Goal: Information Seeking & Learning: Understand process/instructions

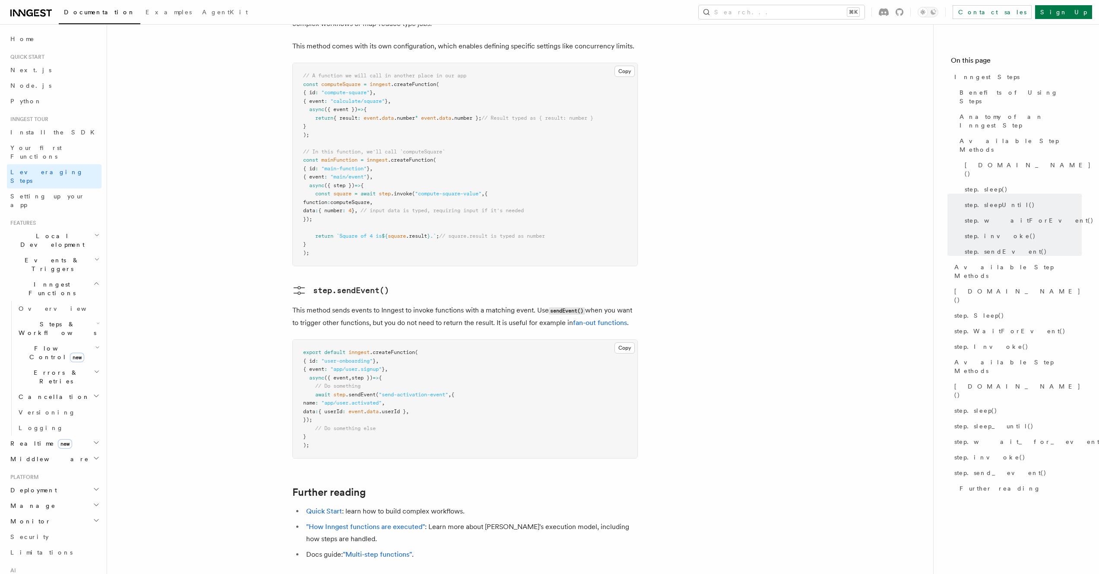
click at [436, 304] on p "This method sends events to Inngest to invoke functions with a matching event. …" at bounding box center [465, 316] width 346 height 25
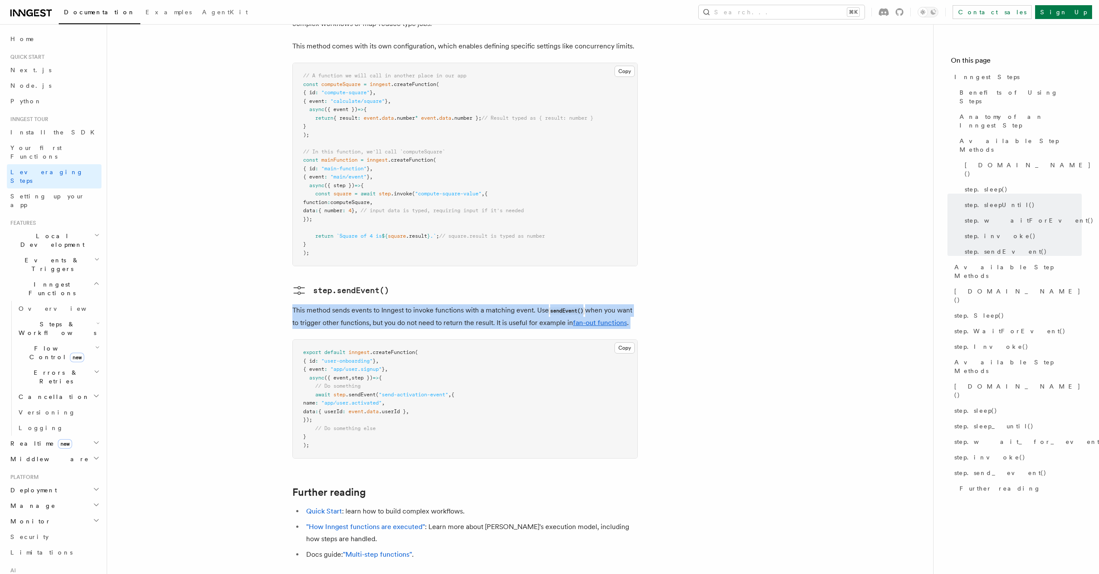
click at [436, 304] on p "This method sends events to Inngest to invoke functions with a matching event. …" at bounding box center [465, 316] width 346 height 25
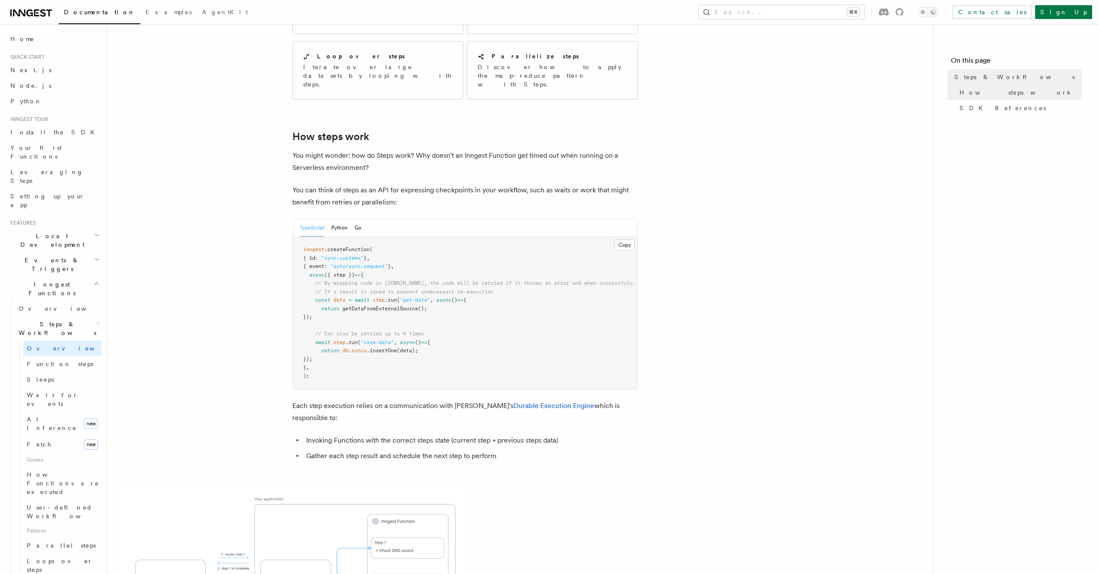
scroll to position [388, 0]
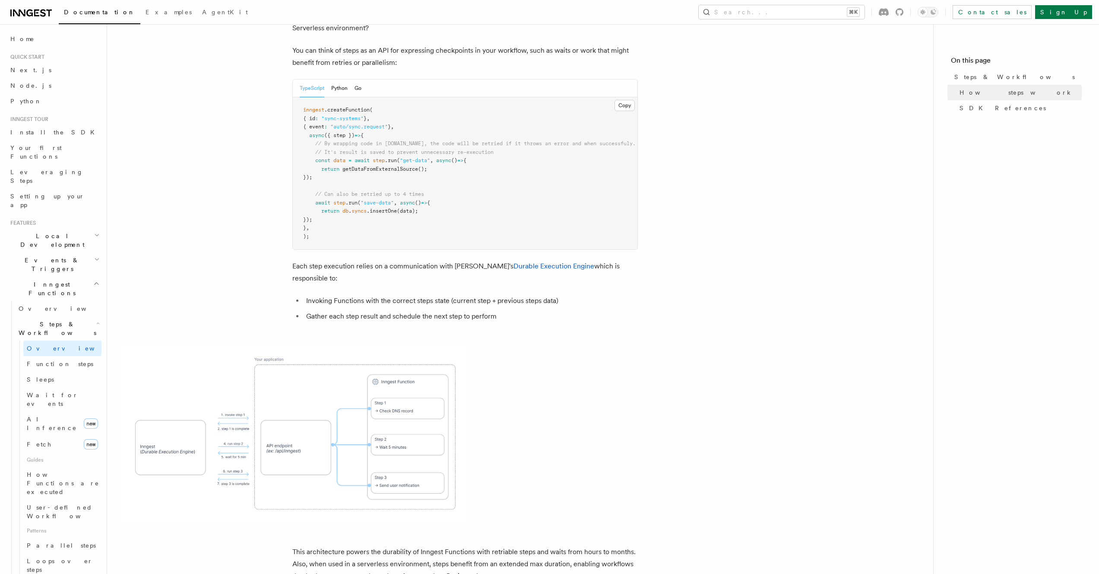
click at [361, 310] on li "Gather each step result and schedule the next step to perform" at bounding box center [471, 316] width 334 height 12
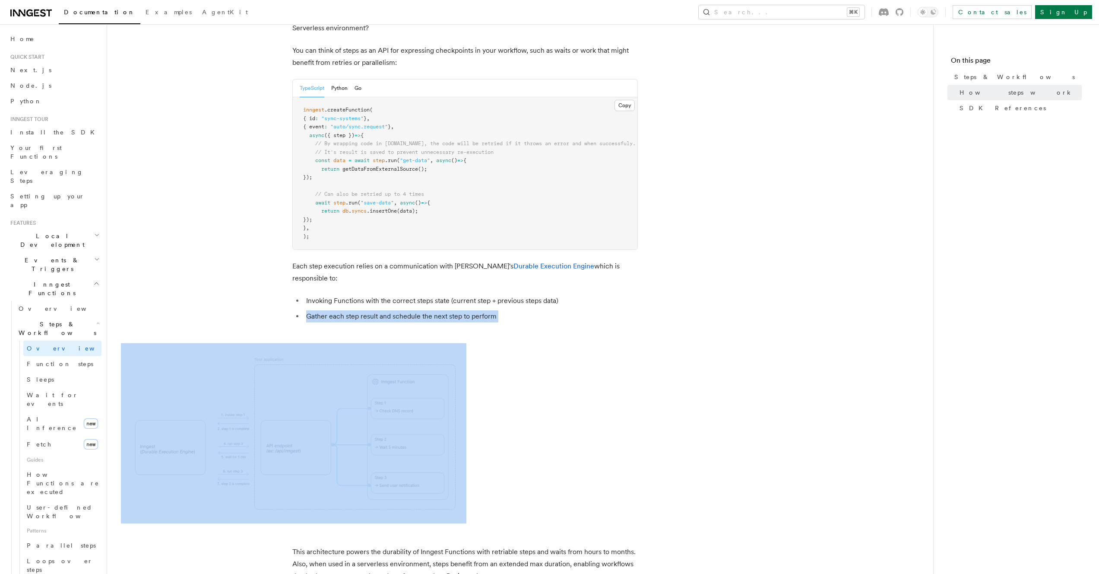
click at [361, 310] on li "Gather each step result and schedule the next step to perform" at bounding box center [471, 316] width 334 height 12
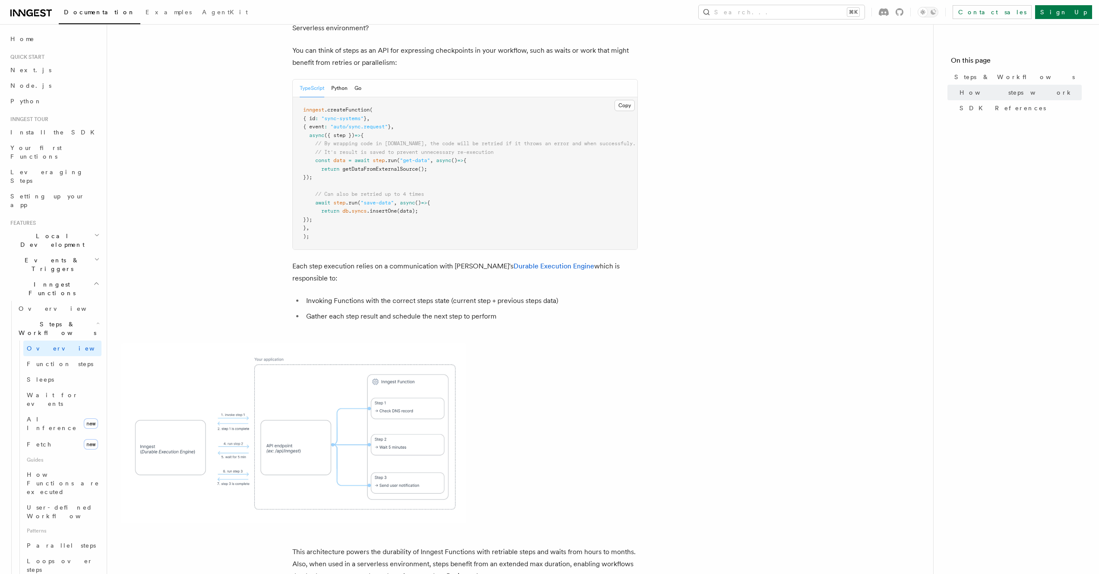
click at [353, 310] on li "Gather each step result and schedule the next step to perform" at bounding box center [471, 316] width 334 height 12
click at [352, 310] on li "Gather each step result and schedule the next step to perform" at bounding box center [471, 316] width 334 height 12
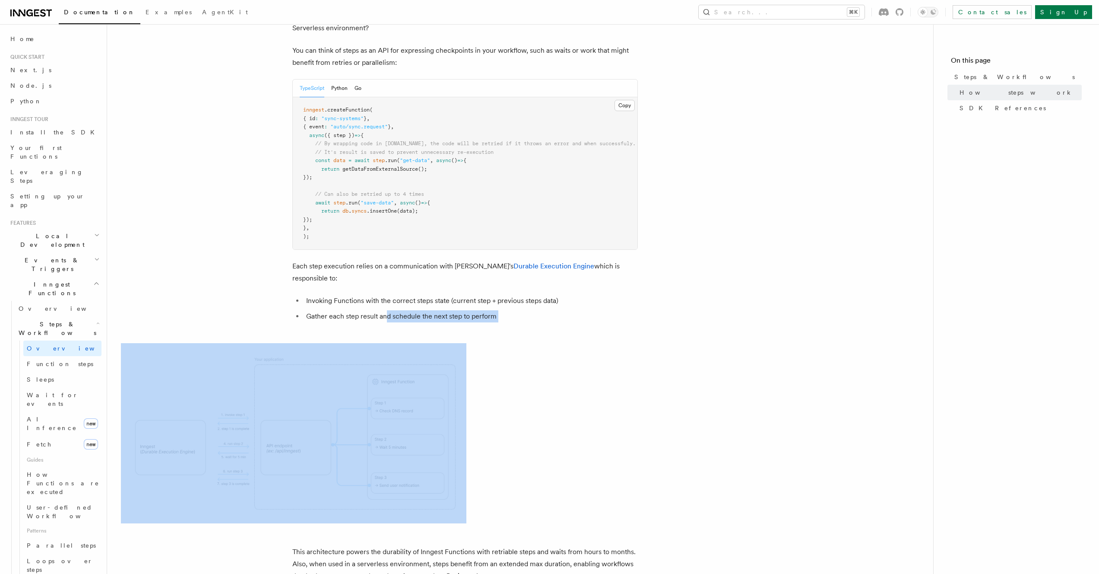
drag, startPoint x: 388, startPoint y: 281, endPoint x: 392, endPoint y: 283, distance: 5.1
click at [392, 283] on article "Features Inngest Functions Steps & Workflows Steps are fundamental building blo…" at bounding box center [520, 301] width 799 height 1303
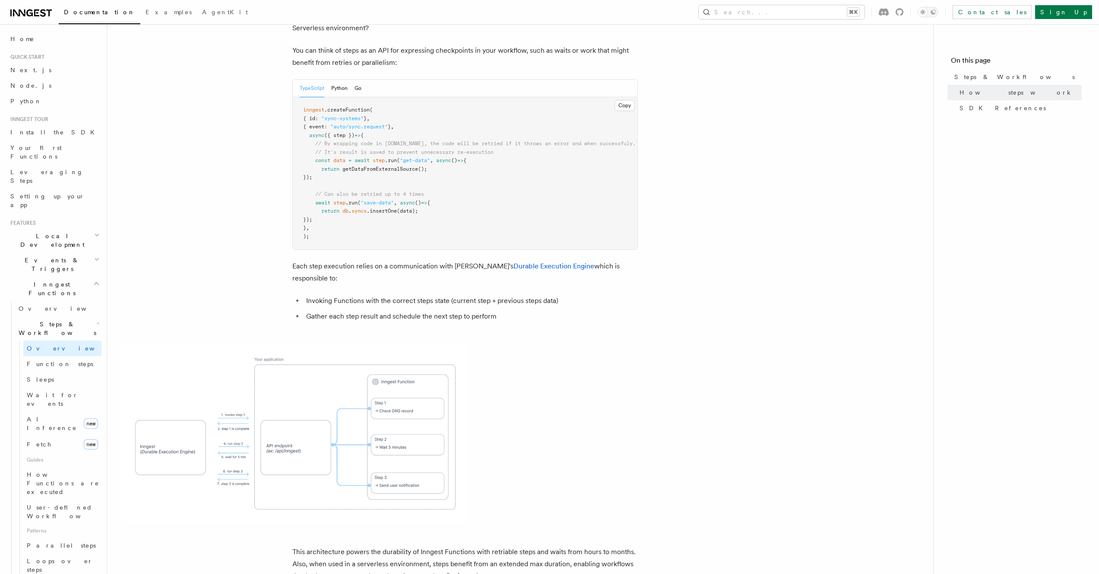
click at [393, 283] on article "Features Inngest Functions Steps & Workflows Steps are fundamental building blo…" at bounding box center [520, 301] width 799 height 1303
click at [393, 284] on article "Features Inngest Functions Steps & Workflows Steps are fundamental building blo…" at bounding box center [520, 301] width 799 height 1303
click at [397, 310] on li "Gather each step result and schedule the next step to perform" at bounding box center [471, 316] width 334 height 12
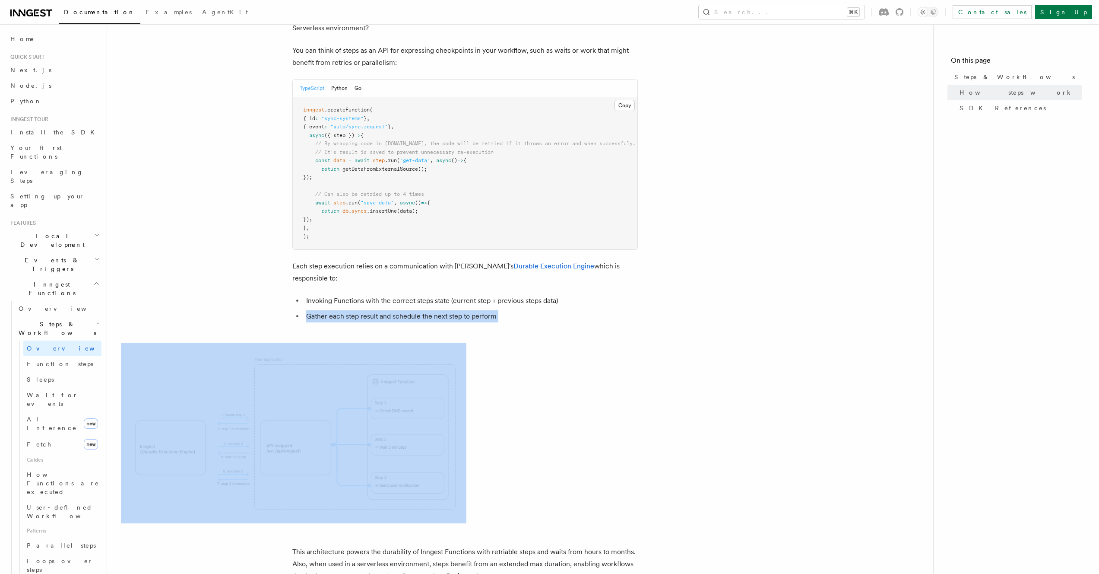
click at [397, 310] on li "Gather each step result and schedule the next step to perform" at bounding box center [471, 316] width 334 height 12
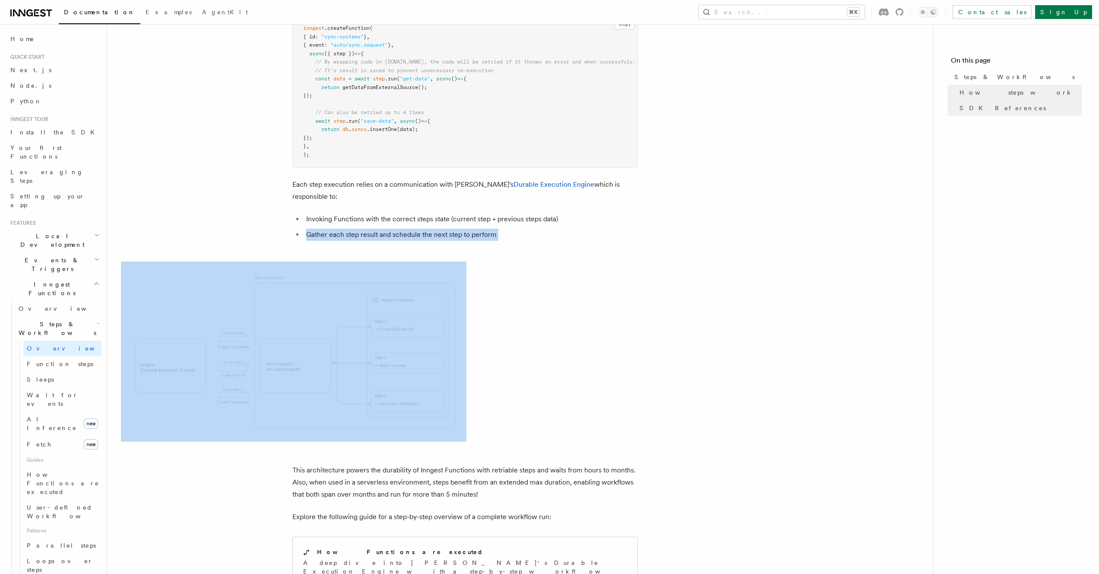
scroll to position [518, 0]
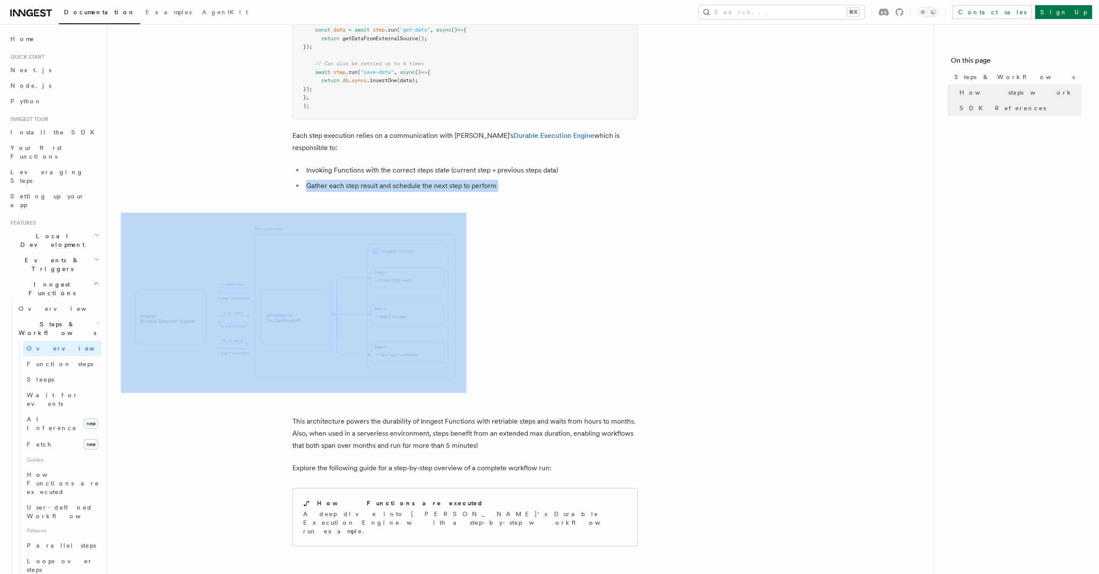
click at [295, 291] on img at bounding box center [294, 303] width 346 height 180
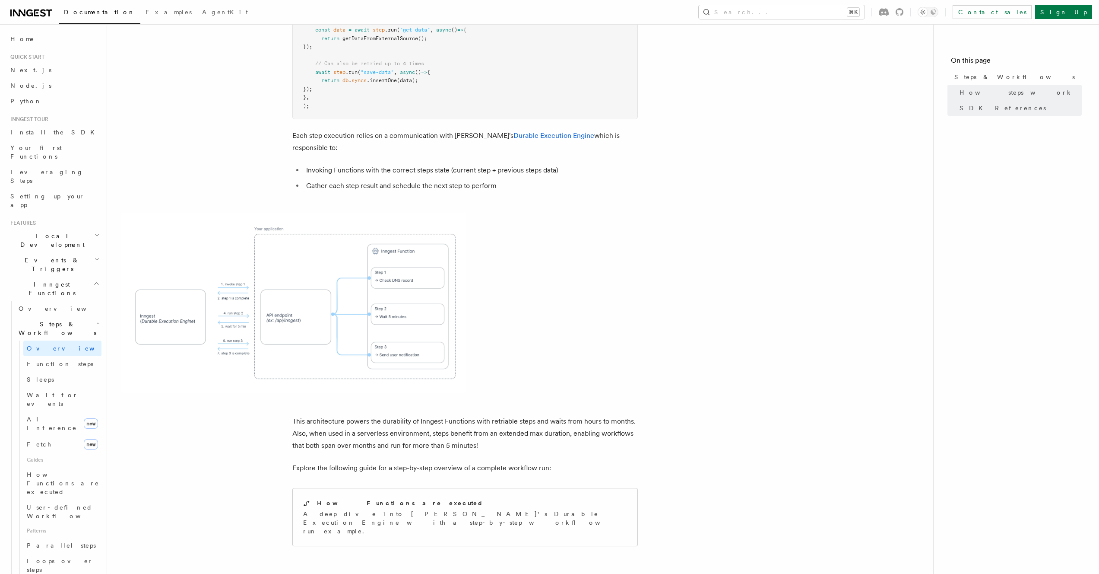
click at [379, 415] on p "This architecture powers the durability of Inngest Functions with retriable ste…" at bounding box center [465, 433] width 346 height 36
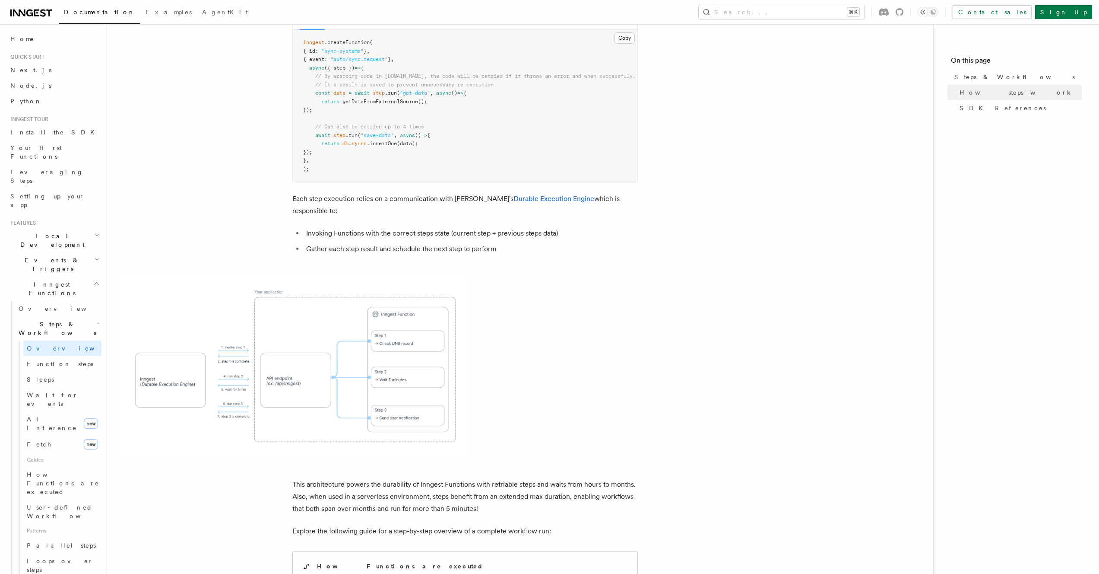
scroll to position [3, 0]
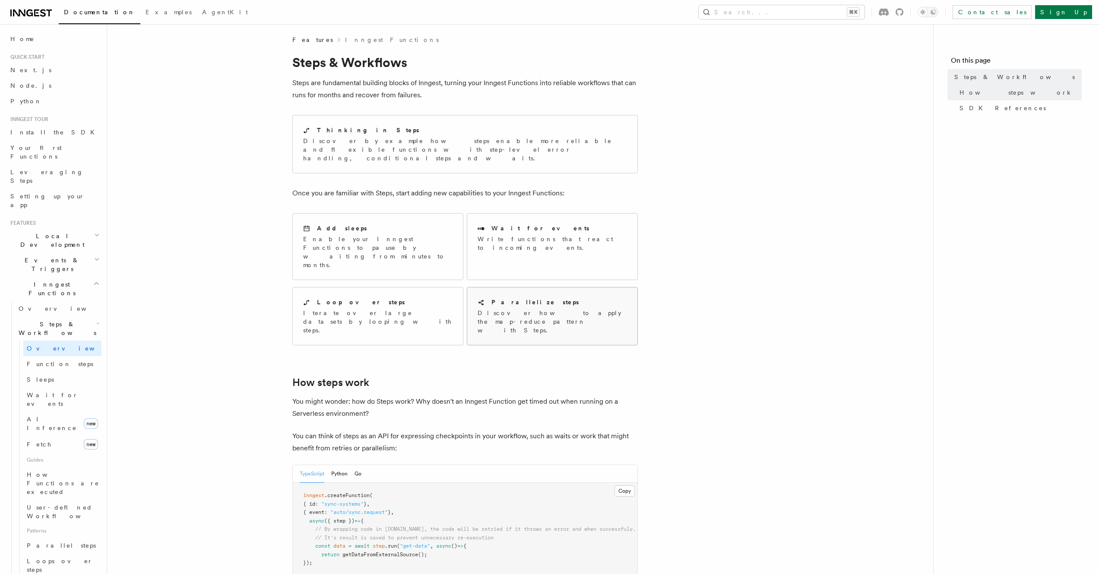
click at [585, 298] on div "Parallelize steps" at bounding box center [552, 302] width 149 height 9
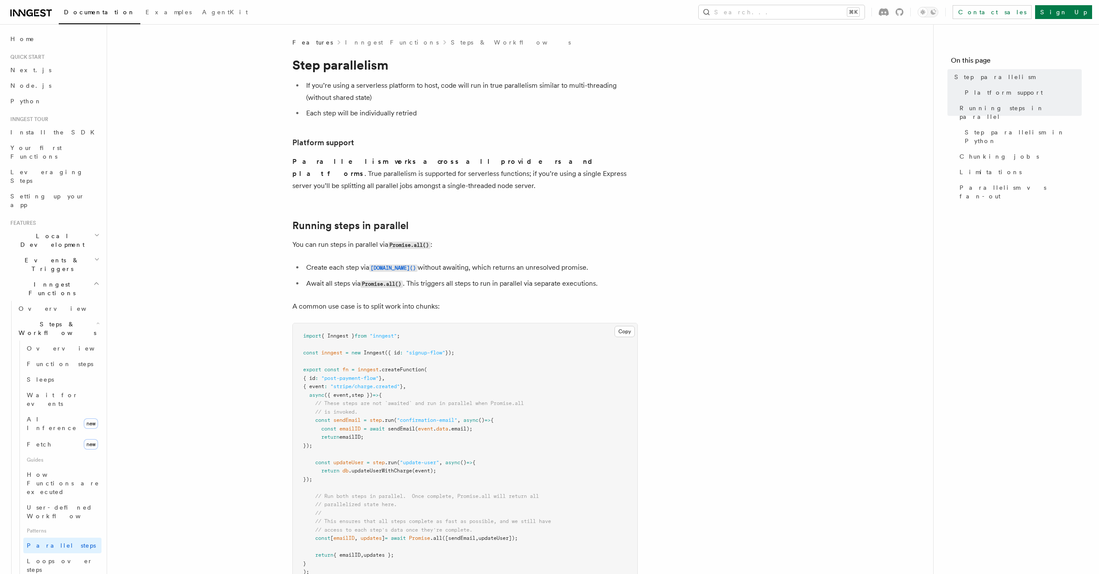
click at [375, 88] on li "If you’re using a serverless platform to host, code will run in true parallelis…" at bounding box center [471, 91] width 334 height 24
click at [477, 91] on li "If you’re using a serverless platform to host, code will run in true parallelis…" at bounding box center [471, 91] width 334 height 24
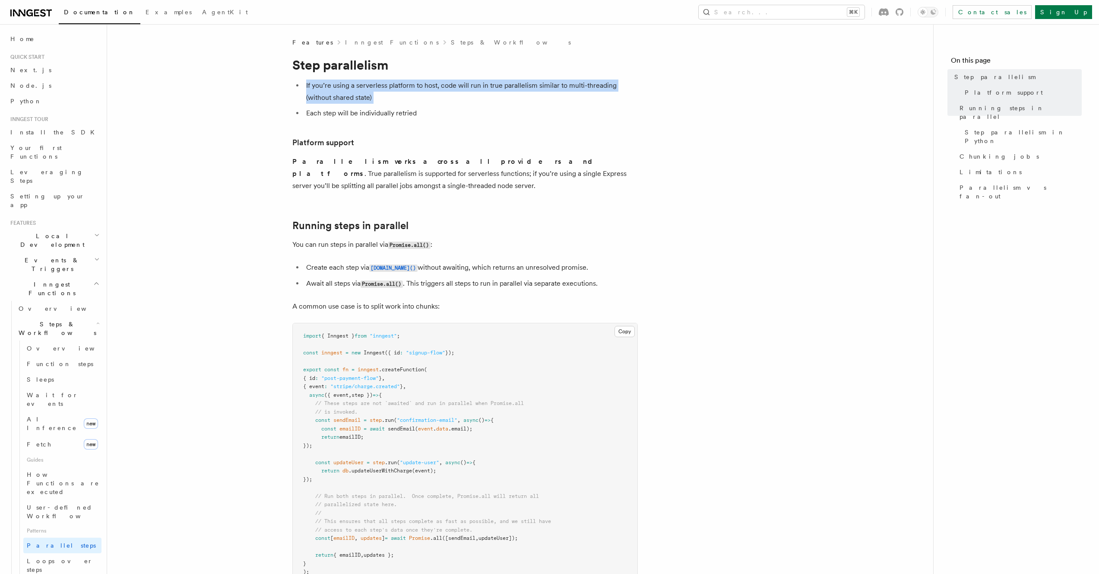
click at [477, 91] on li "If you’re using a serverless platform to host, code will run in true parallelis…" at bounding box center [471, 91] width 334 height 24
click at [352, 169] on p "Parallelism works across all providers and platforms . True parallelism is supp…" at bounding box center [465, 174] width 346 height 36
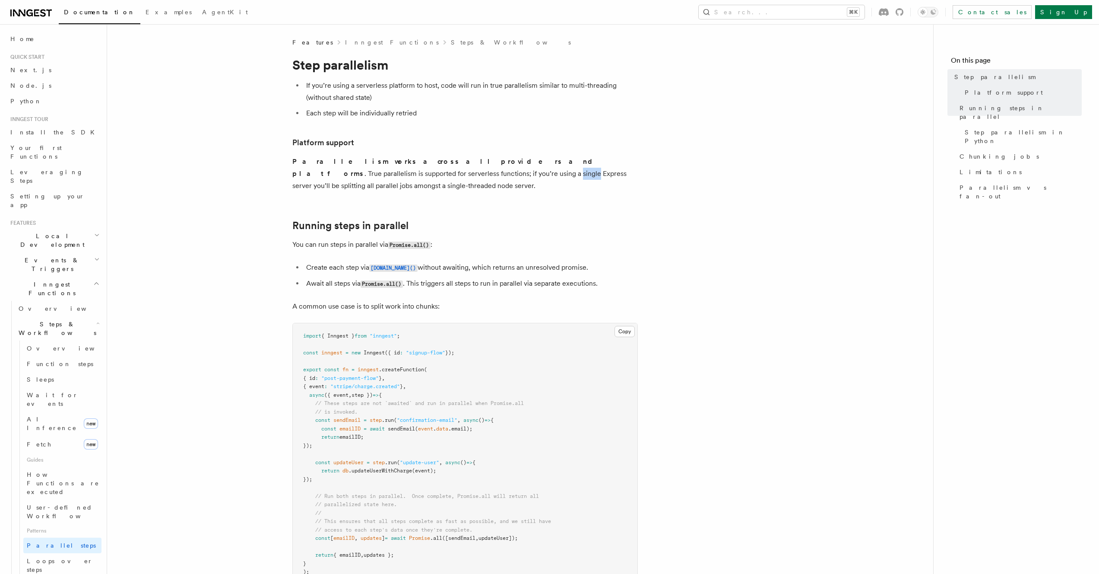
click at [352, 168] on p "Parallelism works across all providers and platforms . True parallelism is supp…" at bounding box center [465, 174] width 346 height 36
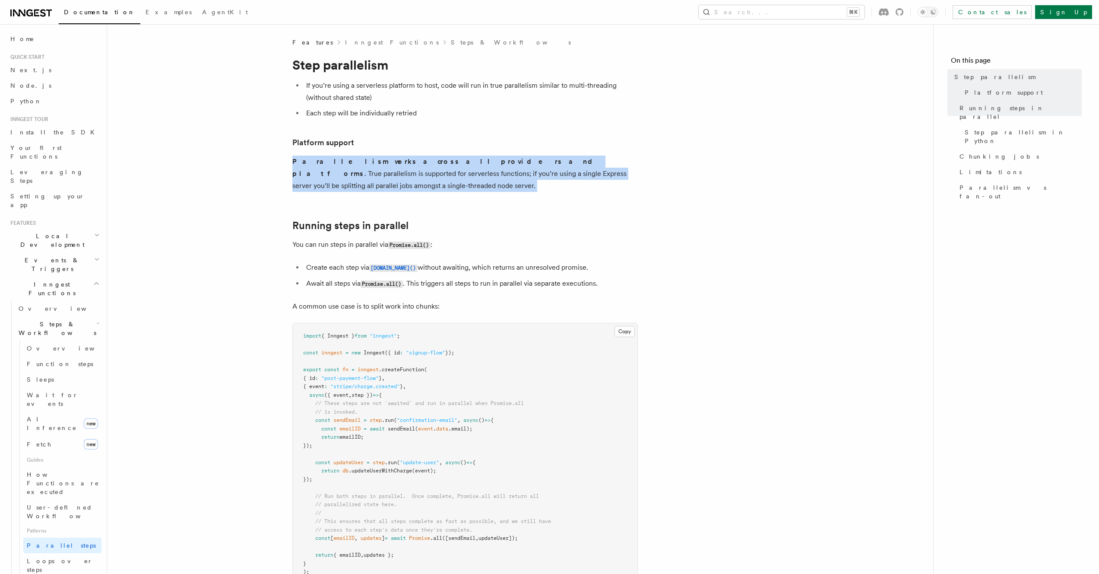
click at [352, 168] on p "Parallelism works across all providers and platforms . True parallelism is supp…" at bounding box center [465, 174] width 346 height 36
click at [422, 174] on p "Parallelism works across all providers and platforms . True parallelism is supp…" at bounding box center [465, 174] width 346 height 36
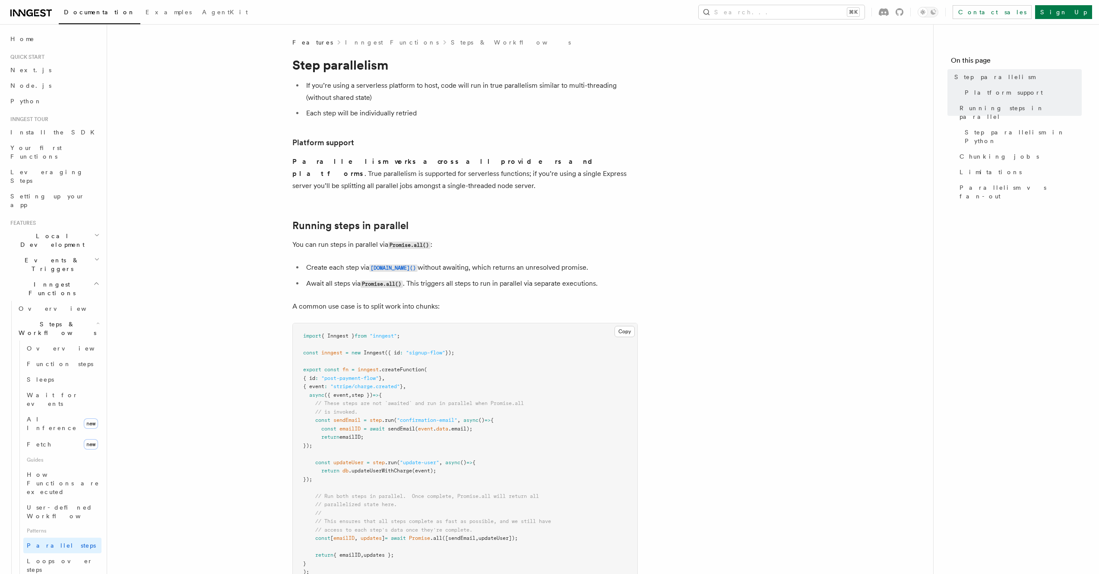
click at [422, 174] on p "Parallelism works across all providers and platforms . True parallelism is supp…" at bounding box center [465, 174] width 346 height 36
click at [359, 238] on p "You can run steps in parallel via Promise.all() :" at bounding box center [465, 244] width 346 height 13
click at [356, 261] on li "Create each step via [DOMAIN_NAME]() without awaiting, which returns an unresol…" at bounding box center [471, 267] width 334 height 13
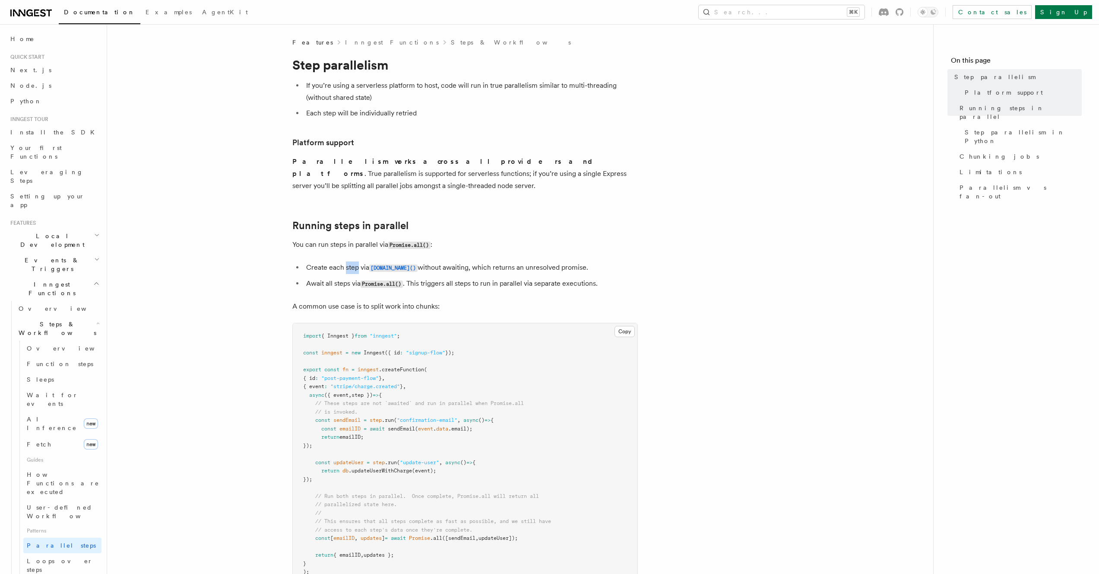
click at [356, 261] on li "Create each step via [DOMAIN_NAME]() without awaiting, which returns an unresol…" at bounding box center [471, 267] width 334 height 13
click at [440, 261] on li "Create each step via [DOMAIN_NAME]() without awaiting, which returns an unresol…" at bounding box center [471, 267] width 334 height 13
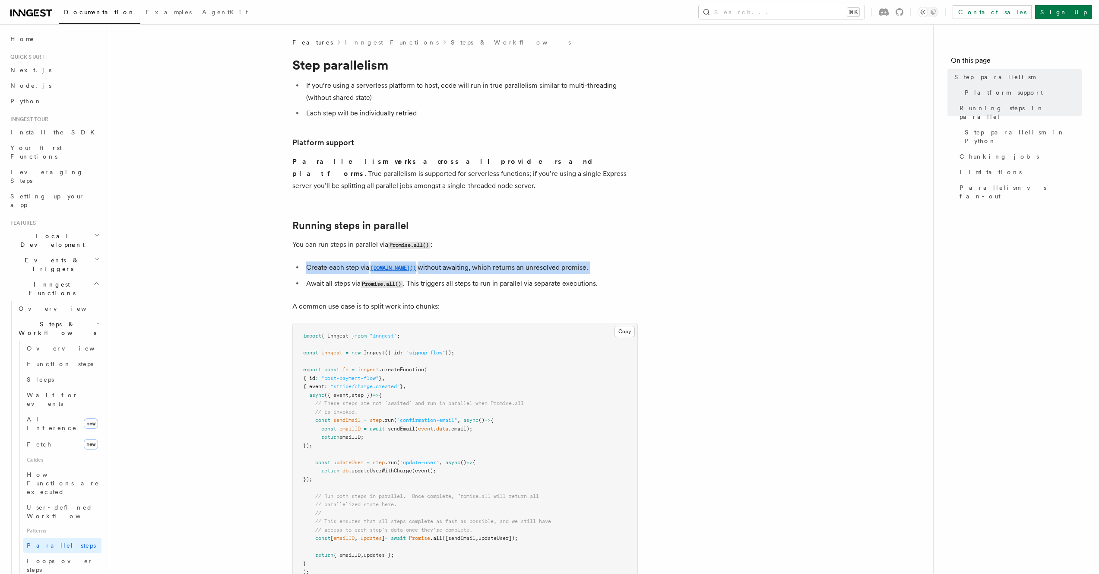
click at [440, 261] on li "Create each step via [DOMAIN_NAME]() without awaiting, which returns an unresol…" at bounding box center [471, 267] width 334 height 13
click at [451, 277] on li "Await all steps via Promise.all() . This triggers all steps to run in parallel …" at bounding box center [471, 283] width 334 height 13
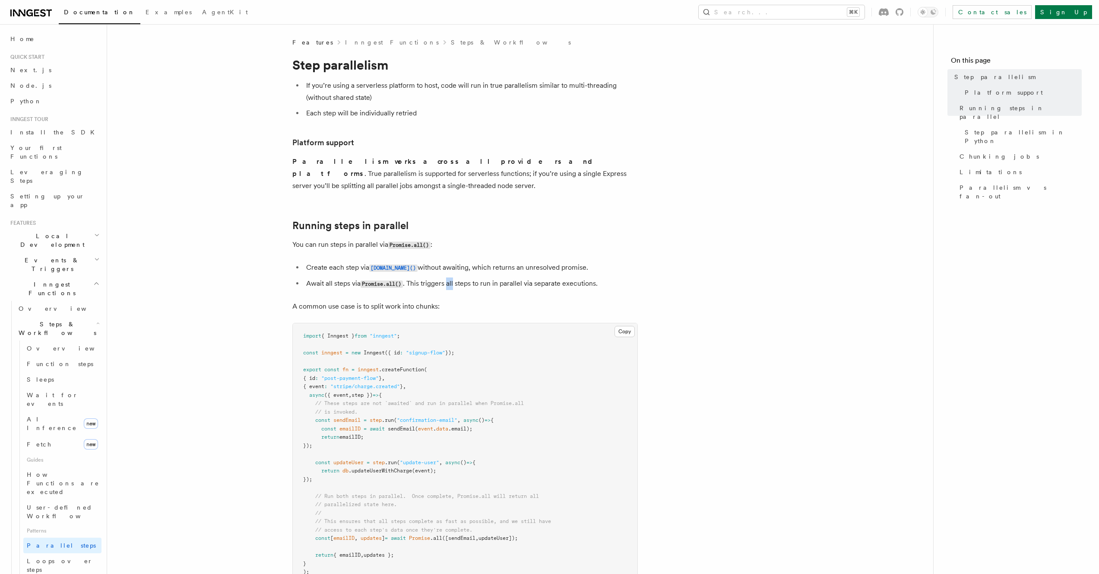
click at [451, 277] on li "Await all steps via Promise.all() . This triggers all steps to run in parallel …" at bounding box center [471, 283] width 334 height 13
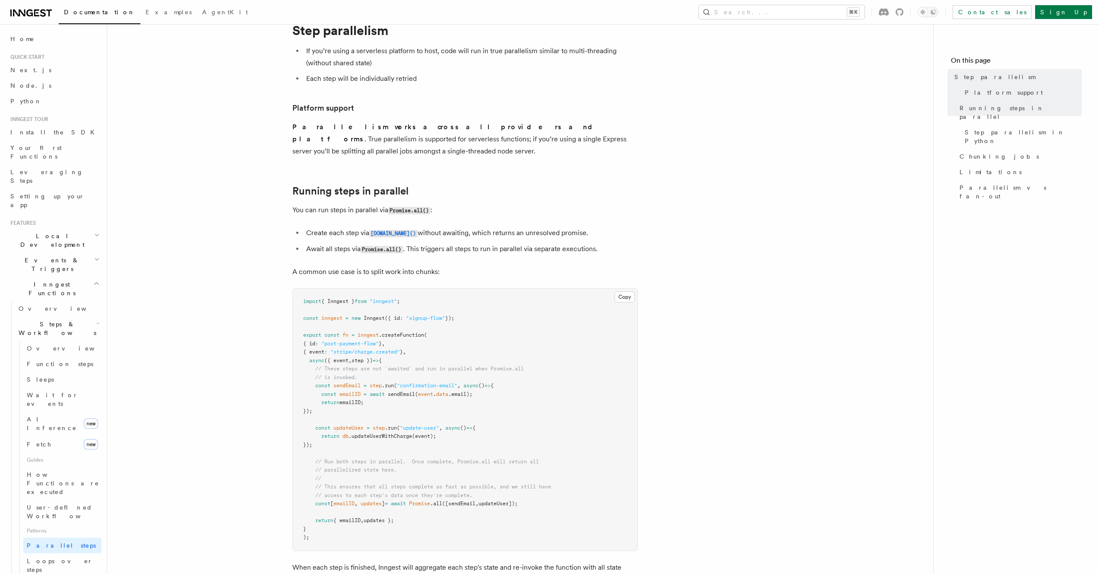
click at [394, 266] on p "A common use case is to split work into chunks:" at bounding box center [465, 272] width 346 height 12
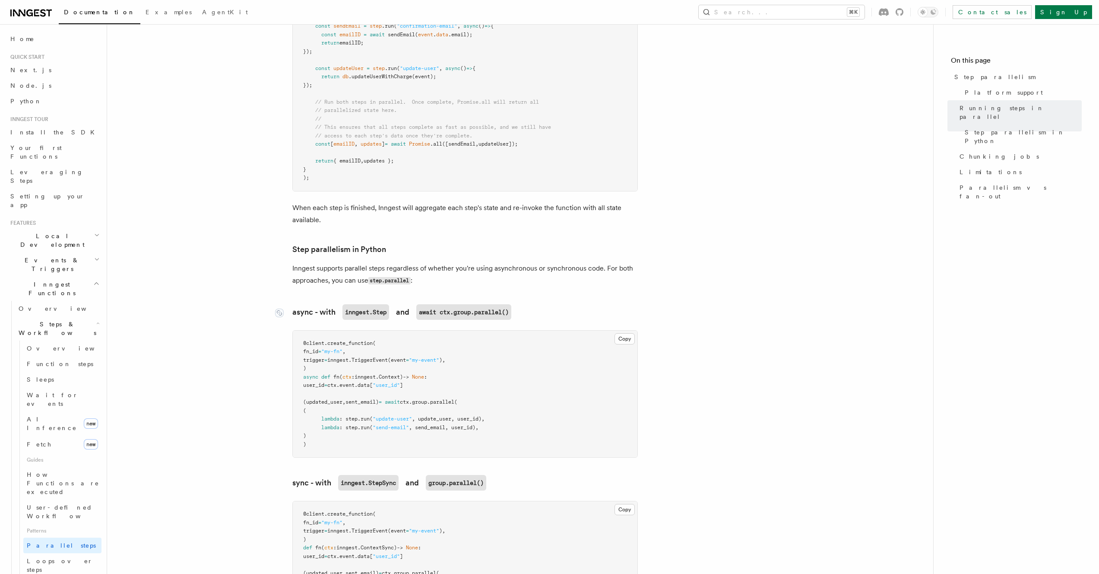
scroll to position [479, 0]
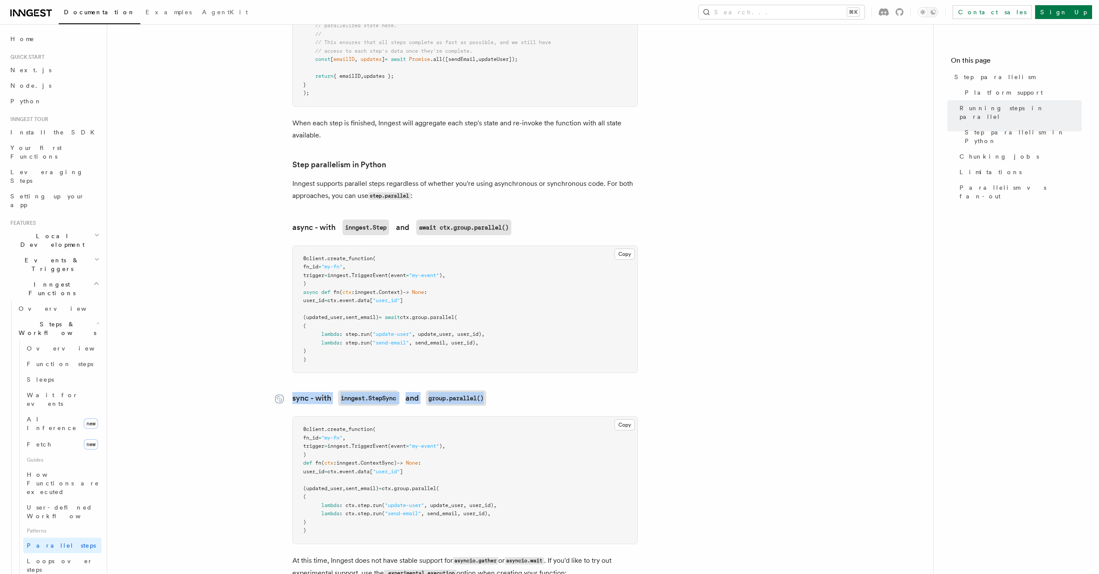
drag, startPoint x: 512, startPoint y: 384, endPoint x: 276, endPoint y: 386, distance: 235.9
click at [292, 390] on h3 "sync - with inngest.StepSync and group.parallel()" at bounding box center [465, 398] width 346 height 16
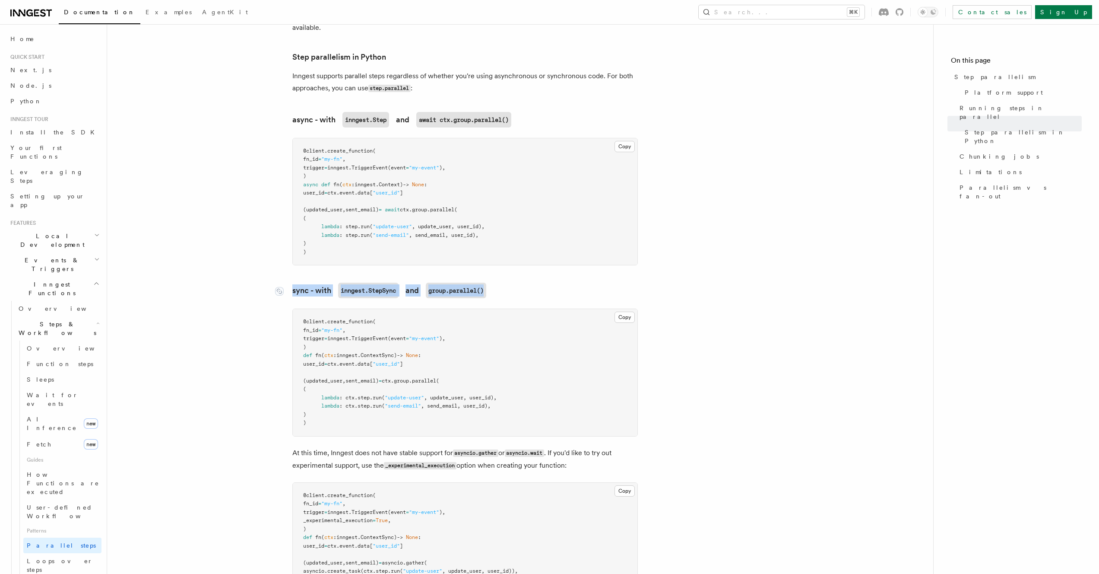
scroll to position [666, 0]
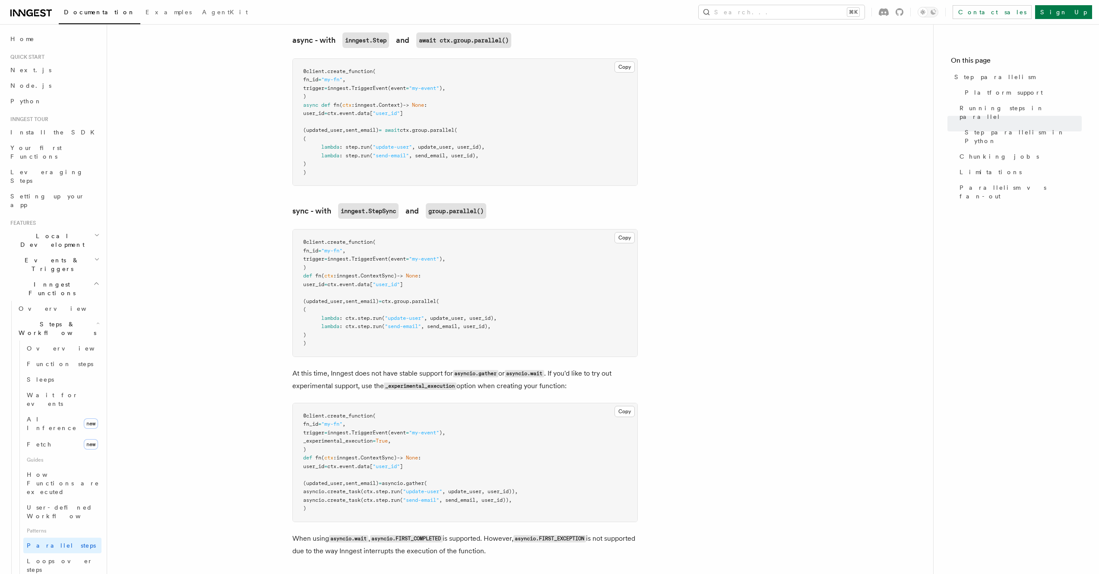
click at [397, 367] on p "At this time, Inngest does not have stable support for asyncio.gather or asynci…" at bounding box center [465, 379] width 346 height 25
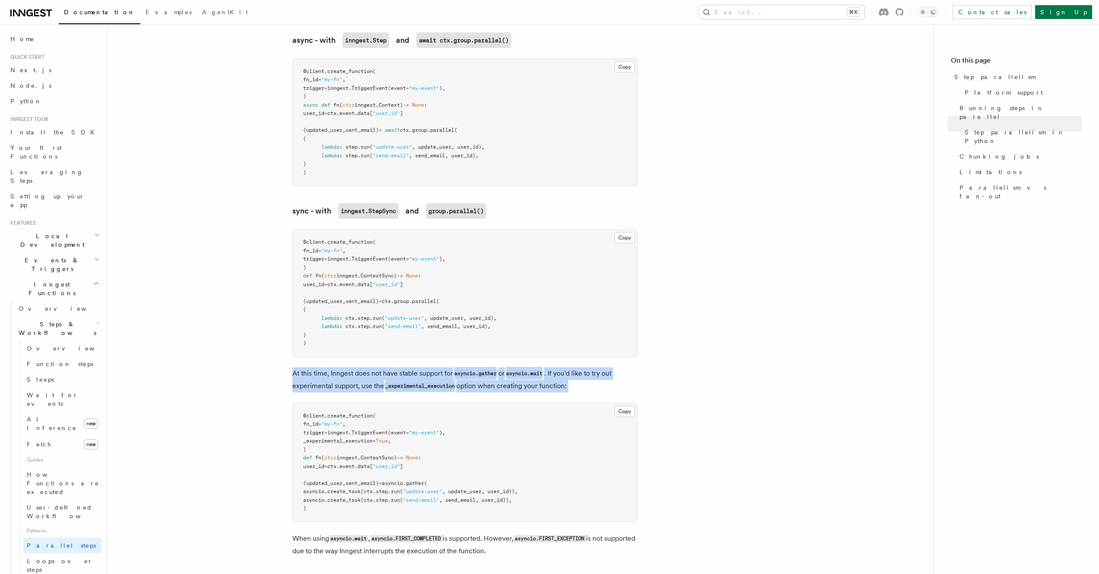
click at [397, 367] on p "At this time, Inngest does not have stable support for asyncio.gather or asynci…" at bounding box center [465, 379] width 346 height 25
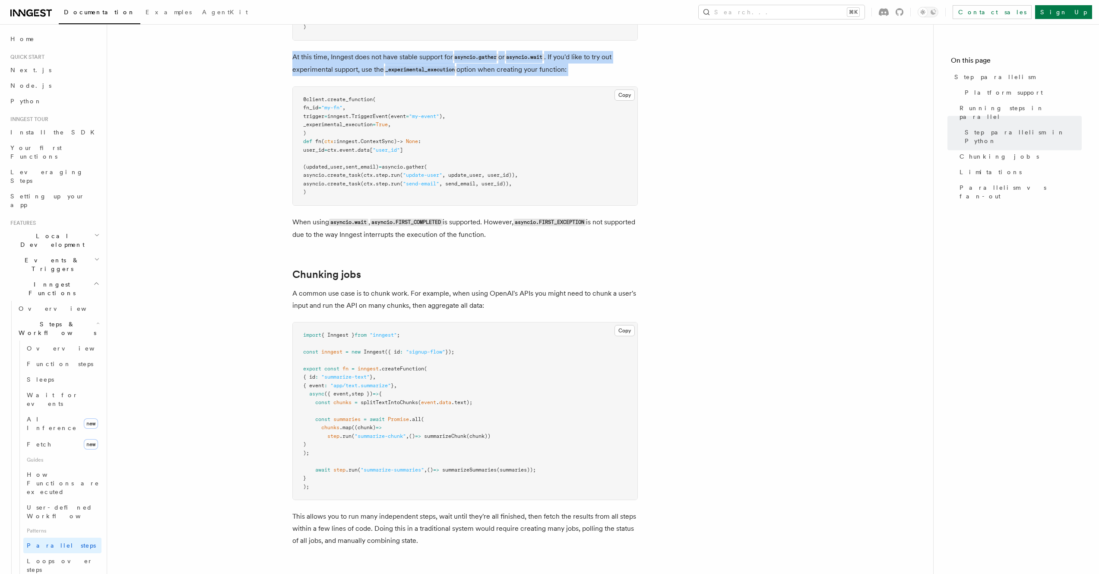
scroll to position [988, 0]
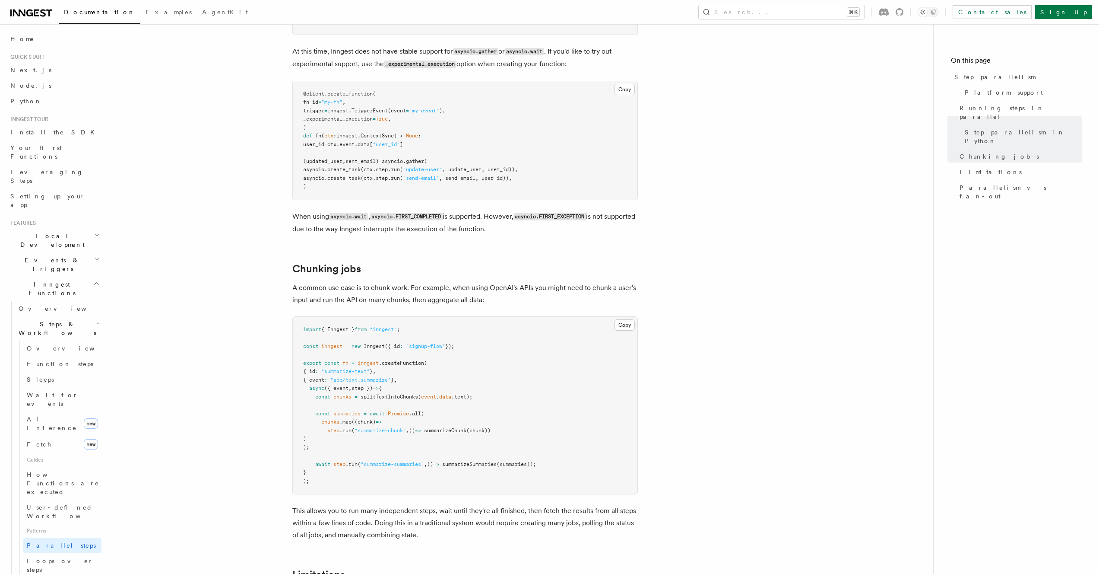
click at [301, 317] on pre "import { Inngest } from "inngest" ; const inngest = new Inngest ({ id : "signup…" at bounding box center [465, 406] width 345 height 178
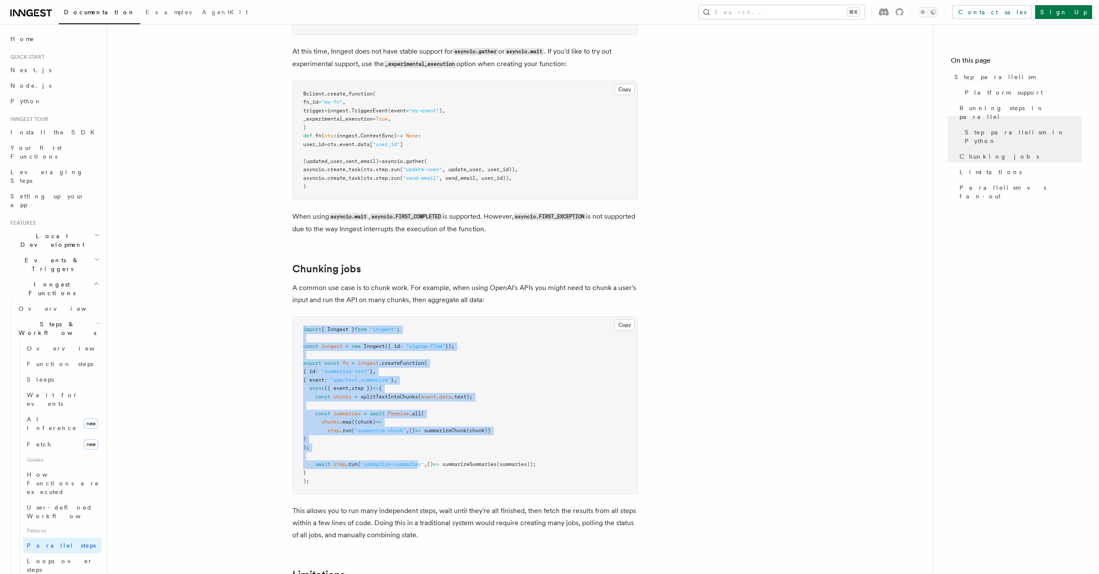
drag, startPoint x: 300, startPoint y: 318, endPoint x: 422, endPoint y: 451, distance: 180.4
click at [422, 451] on pre "import { Inngest } from "inngest" ; const inngest = new Inngest ({ id : "signup…" at bounding box center [465, 406] width 345 height 178
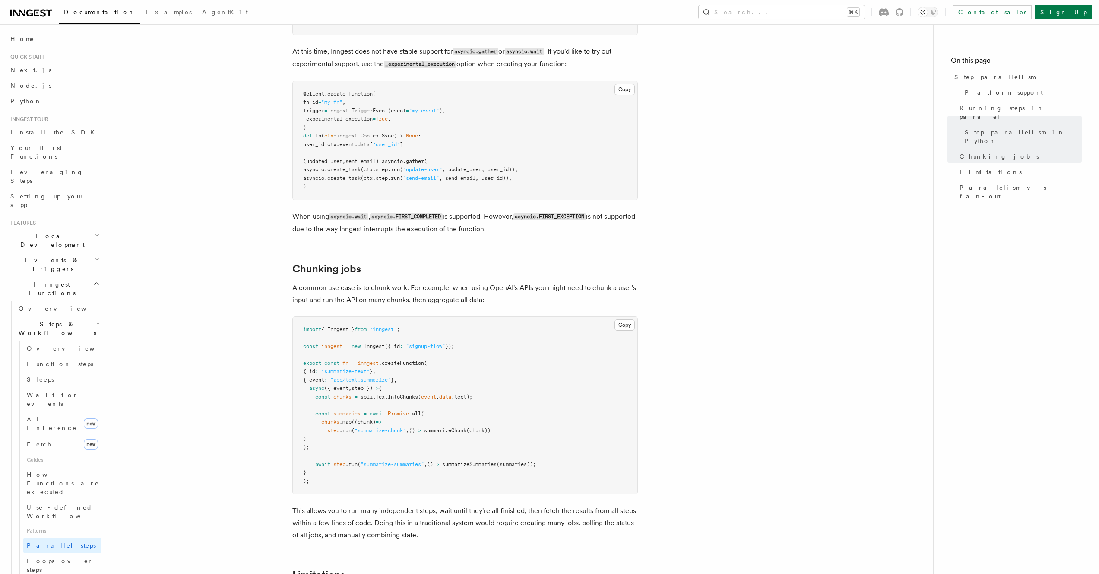
drag, startPoint x: 413, startPoint y: 459, endPoint x: 407, endPoint y: 473, distance: 15.5
click at [413, 460] on pre "import { Inngest } from "inngest" ; const inngest = new Inngest ({ id : "signup…" at bounding box center [465, 406] width 345 height 178
drag, startPoint x: 406, startPoint y: 473, endPoint x: 347, endPoint y: 386, distance: 104.6
click at [374, 411] on pre "import { Inngest } from "inngest" ; const inngest = new Inngest ({ id : "signup…" at bounding box center [465, 406] width 345 height 178
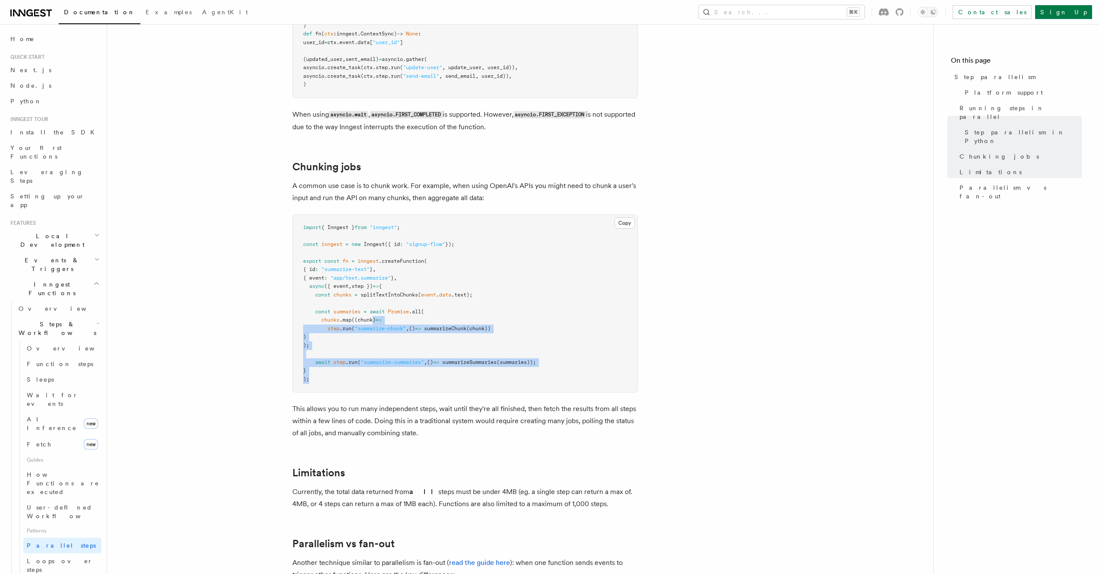
scroll to position [1101, 0]
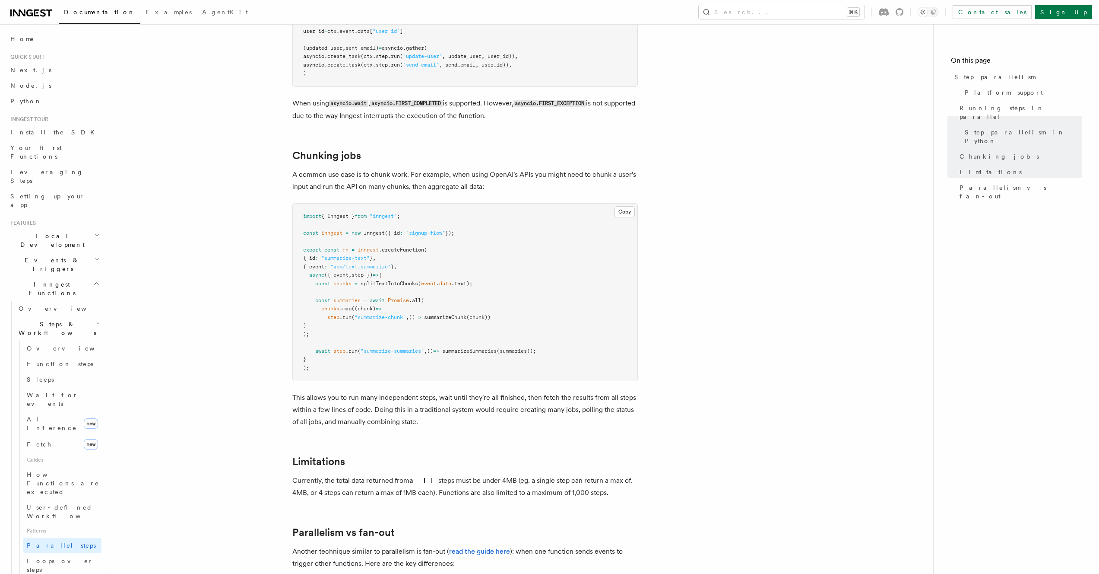
click at [361, 280] on span at bounding box center [359, 283] width 3 height 6
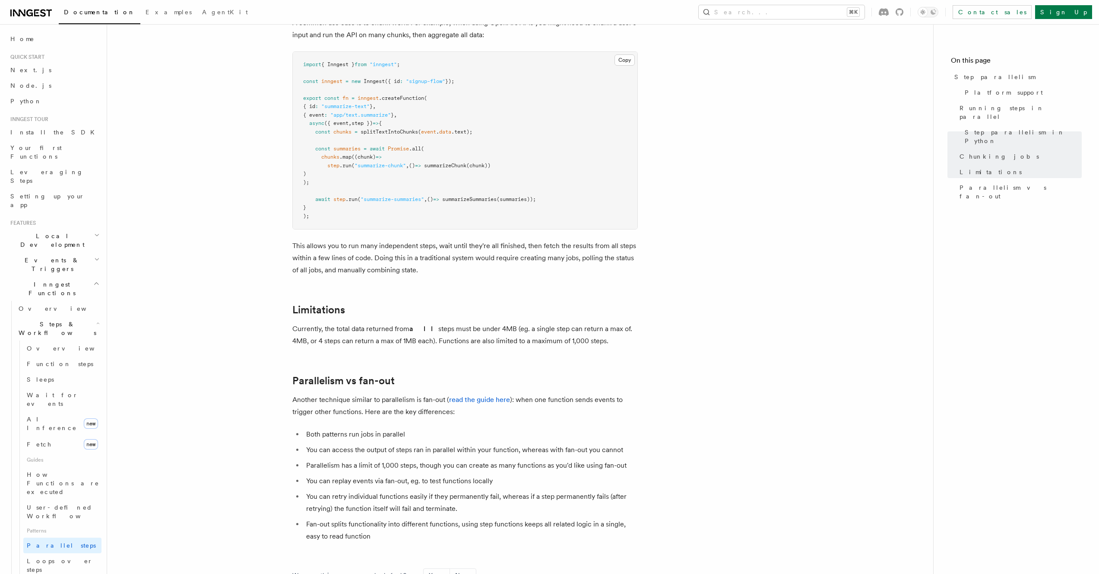
click at [348, 444] on li "You can access the output of steps ran in parallel within your function, wherea…" at bounding box center [471, 450] width 334 height 12
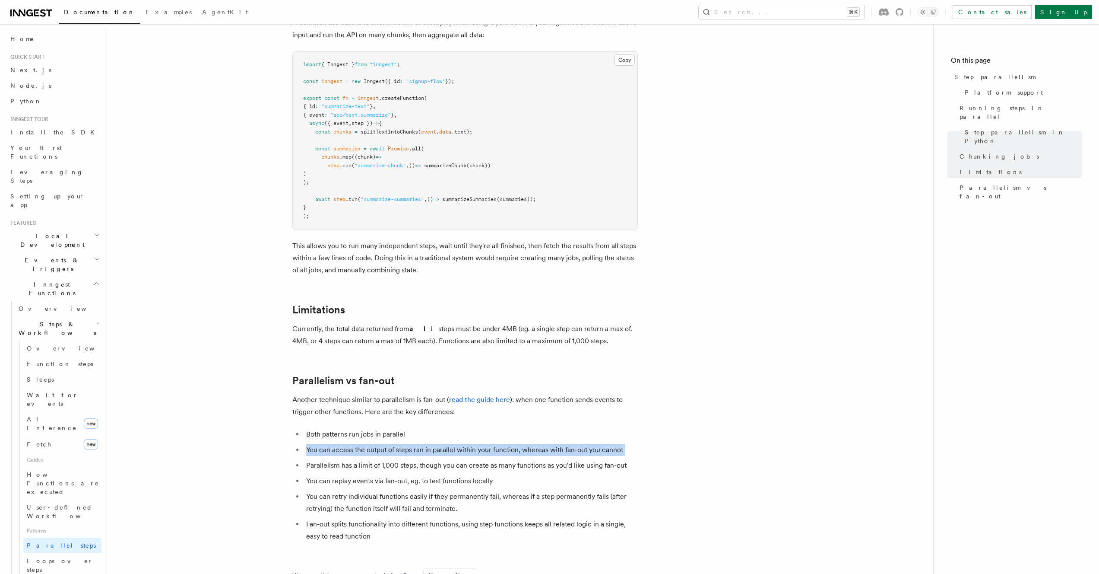
click at [348, 444] on li "You can access the output of steps ran in parallel within your function, wherea…" at bounding box center [471, 450] width 334 height 12
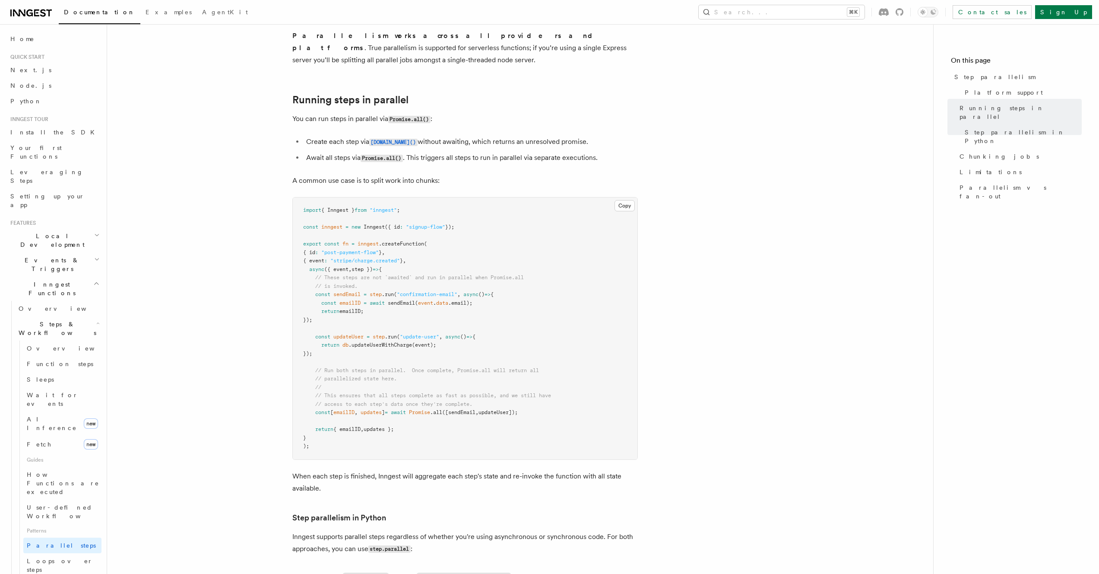
scroll to position [0, 0]
